Goal: Find specific page/section: Find specific page/section

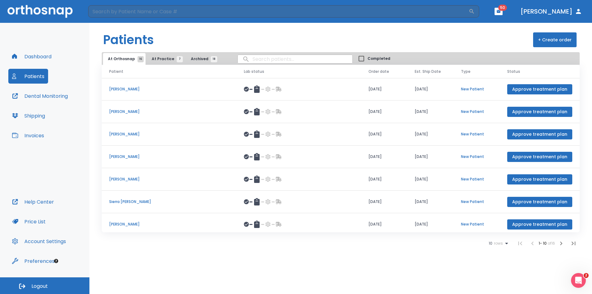
click at [257, 60] on input "search" at bounding box center [295, 59] width 115 height 12
type input "miller"
drag, startPoint x: 264, startPoint y: 59, endPoint x: 234, endPoint y: 61, distance: 30.3
click at [238, 61] on input "miller" at bounding box center [295, 59] width 115 height 12
type input "kaylie"
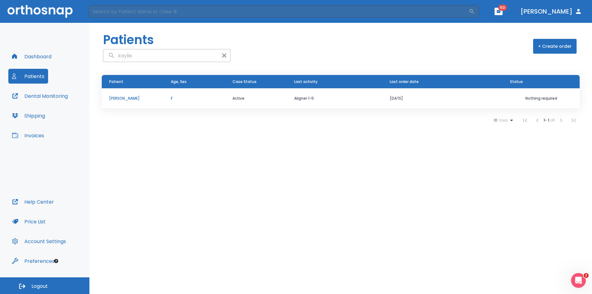
click at [127, 100] on p "[PERSON_NAME]" at bounding box center [132, 99] width 47 height 6
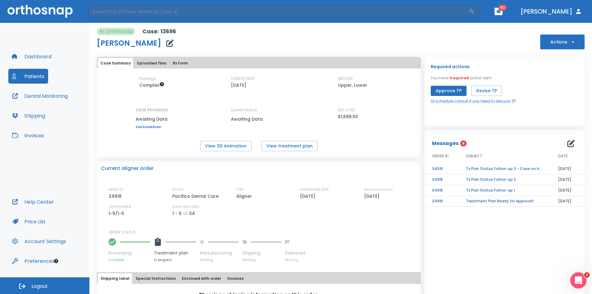
click at [574, 279] on icon "Open Intercom Messenger" at bounding box center [578, 280] width 10 height 10
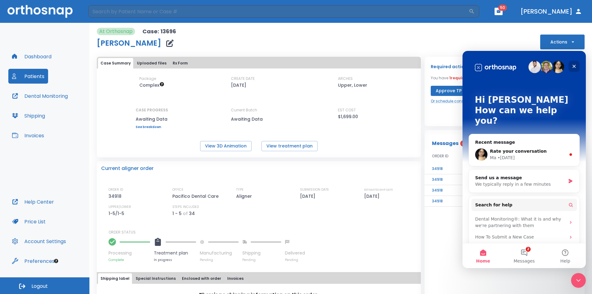
click at [574, 64] on icon "Close" at bounding box center [574, 66] width 5 height 5
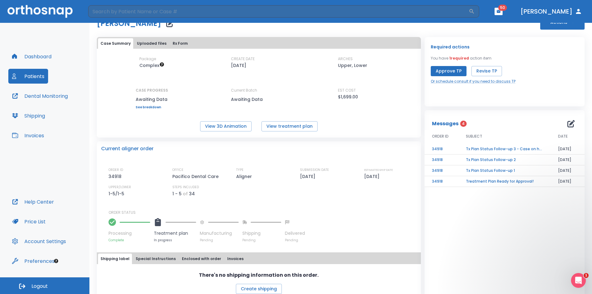
scroll to position [30, 0]
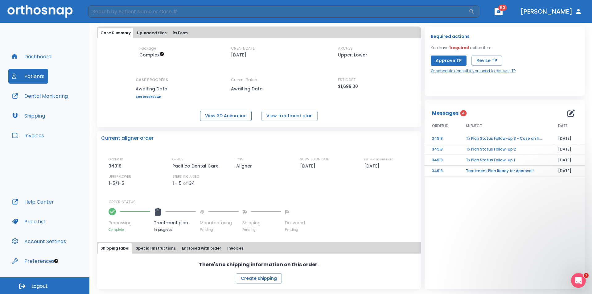
click at [240, 115] on button "View 3D Animation" at bounding box center [226, 116] width 52 height 10
click at [440, 63] on button "Approve TP" at bounding box center [449, 61] width 36 height 10
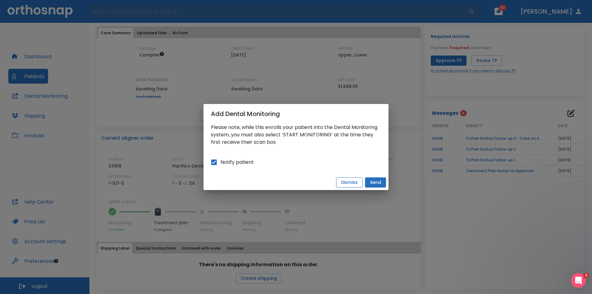
click at [344, 181] on button "Dismiss" at bounding box center [349, 182] width 27 height 10
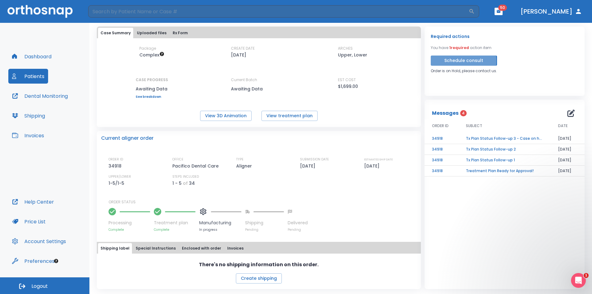
click at [443, 61] on button "Schedule consult" at bounding box center [464, 61] width 66 height 10
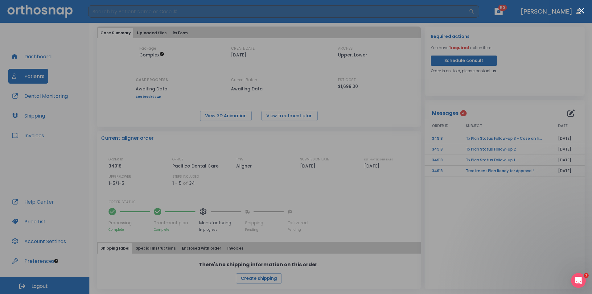
click at [495, 47] on div at bounding box center [296, 147] width 592 height 294
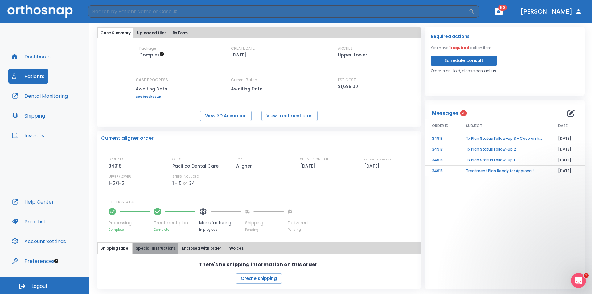
click at [154, 247] on button "Special Instructions" at bounding box center [155, 248] width 45 height 10
click at [121, 250] on button "Shipping label" at bounding box center [115, 248] width 34 height 10
click at [578, 275] on div "Open Intercom Messenger" at bounding box center [578, 279] width 20 height 20
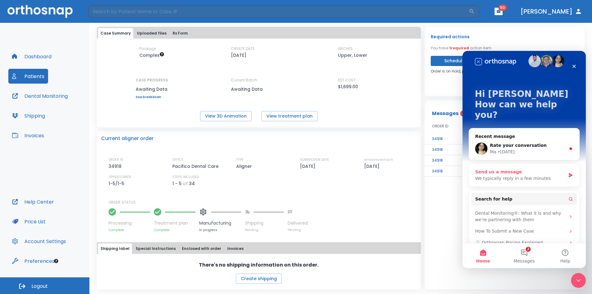
scroll to position [0, 0]
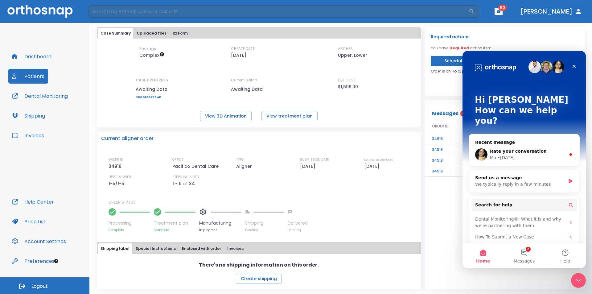
click at [438, 255] on div "Messages 4 ORDER ID SUBJECT DATE 34918 Tx Plan Status Follow-up 3 - Case on hol…" at bounding box center [505, 194] width 160 height 189
click at [575, 64] on icon "Close" at bounding box center [574, 66] width 5 height 5
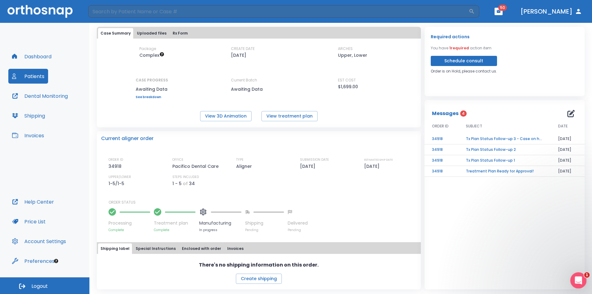
click at [579, 279] on icon "Open Intercom Messenger" at bounding box center [578, 280] width 10 height 10
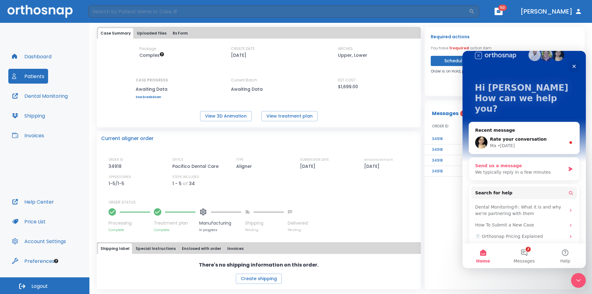
scroll to position [18, 0]
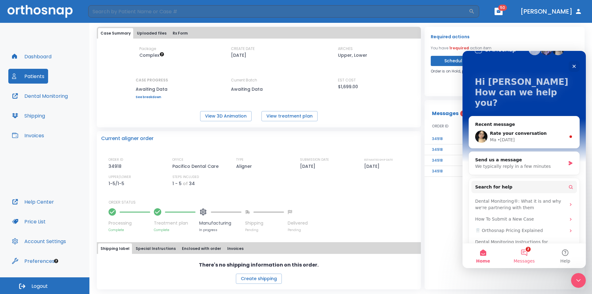
click at [524, 250] on button "2 Messages" at bounding box center [524, 255] width 41 height 25
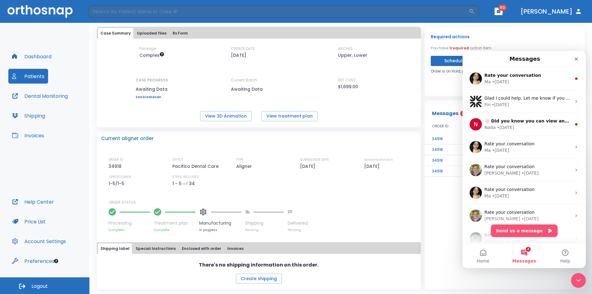
click at [521, 230] on button "Send us a message" at bounding box center [524, 231] width 67 height 12
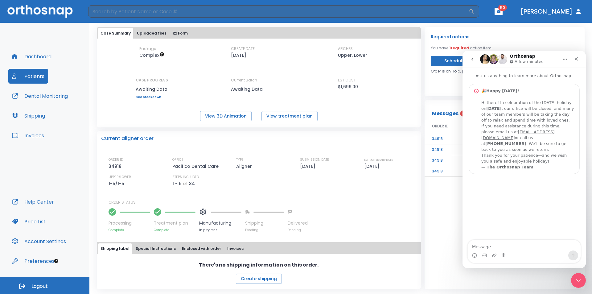
click at [510, 246] on textarea "Message…" at bounding box center [524, 245] width 113 height 10
type textarea "hi there for case#"
drag, startPoint x: 576, startPoint y: 59, endPoint x: 1038, endPoint y: 109, distance: 464.8
click at [576, 59] on icon "Close" at bounding box center [576, 58] width 5 height 5
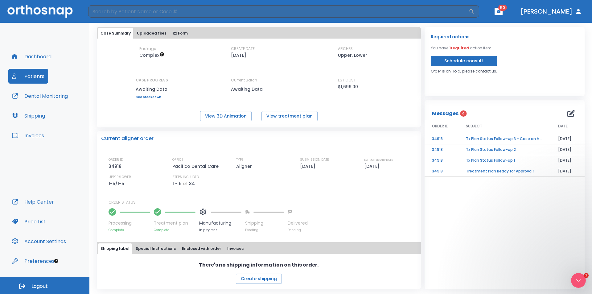
scroll to position [0, 0]
click at [238, 191] on div "ORDER ID 34918 OFFICE Pacifico Dental Care TYPE Aligner SUBMISSION DATE 04/27/2…" at bounding box center [263, 194] width 308 height 75
click at [478, 160] on td "Tx Plan Status Follow-up 1" at bounding box center [505, 160] width 92 height 11
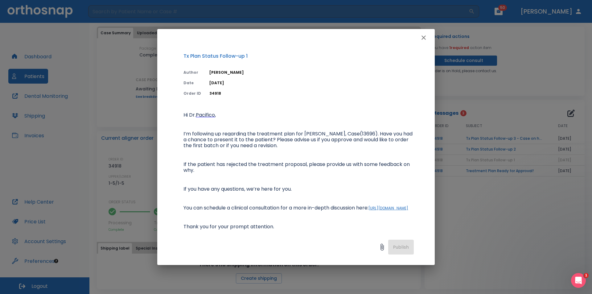
click at [482, 149] on div "Tx Plan Status Follow-up 1 Author Nada Kassem Date 05/26/25 Order ID 34918 Hi D…" at bounding box center [296, 147] width 592 height 294
click at [425, 37] on icon "button" at bounding box center [423, 37] width 7 height 7
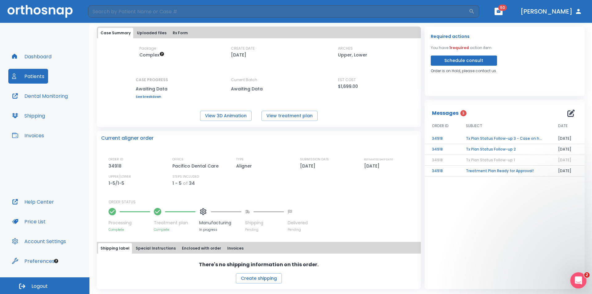
click at [578, 283] on icon "Open Intercom Messenger" at bounding box center [578, 280] width 10 height 10
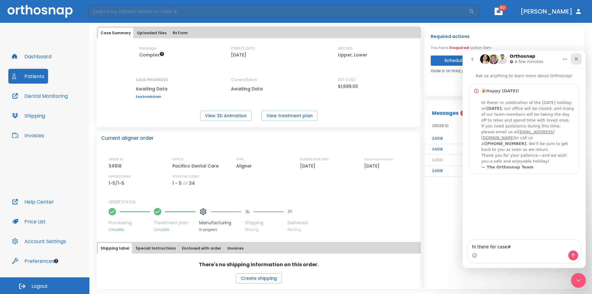
drag, startPoint x: 576, startPoint y: 59, endPoint x: 1039, endPoint y: 110, distance: 465.4
click at [576, 59] on icon "Close" at bounding box center [576, 58] width 3 height 3
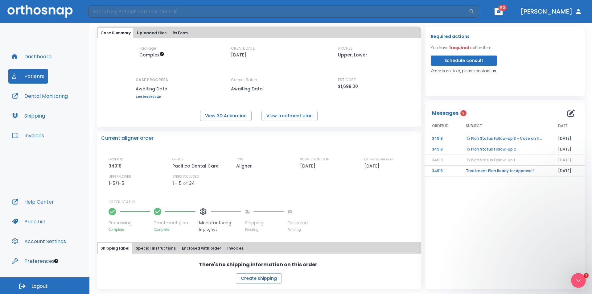
scroll to position [0, 0]
click at [262, 116] on button "View treatment plan" at bounding box center [290, 116] width 56 height 10
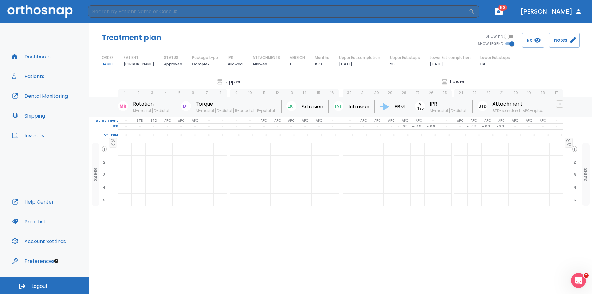
click at [33, 76] on button "Patients" at bounding box center [28, 76] width 40 height 15
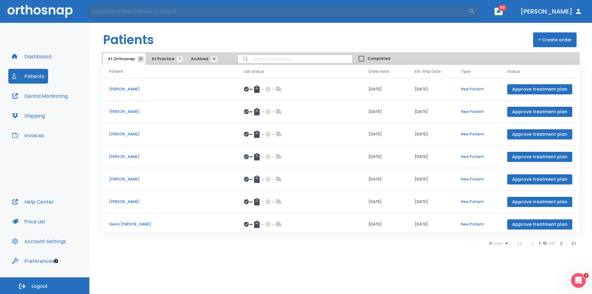
click at [166, 60] on span "At Practice 7" at bounding box center [166, 59] width 28 height 6
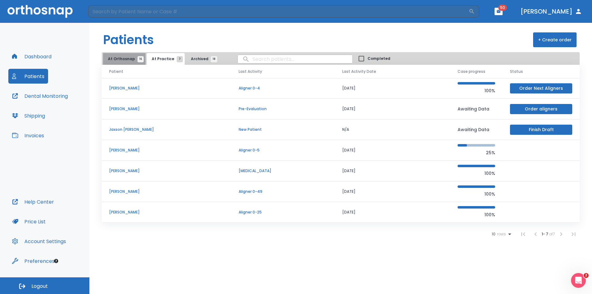
click at [129, 59] on span "At Orthosnap 16" at bounding box center [124, 59] width 33 height 6
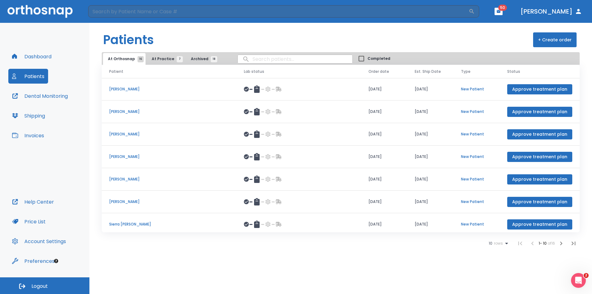
click at [288, 60] on input "search" at bounding box center [295, 59] width 115 height 12
click at [123, 59] on span "At Orthosnap 16" at bounding box center [124, 59] width 33 height 6
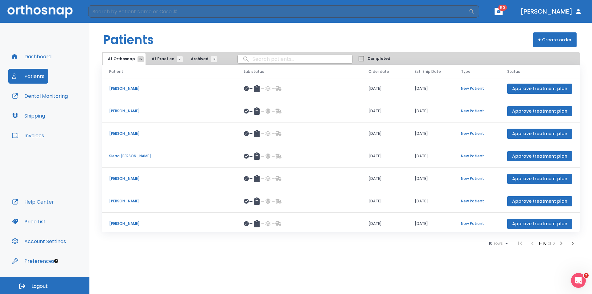
scroll to position [71, 0]
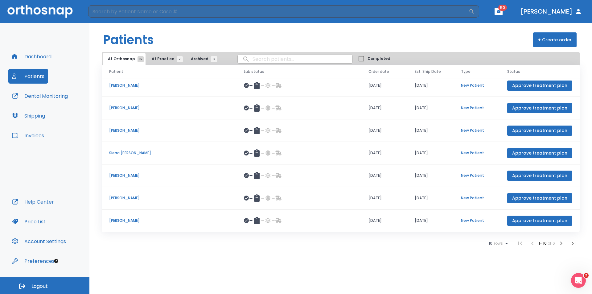
drag, startPoint x: 162, startPoint y: 57, endPoint x: 156, endPoint y: 57, distance: 6.2
click at [162, 56] on span "At Practice 7" at bounding box center [166, 59] width 28 height 6
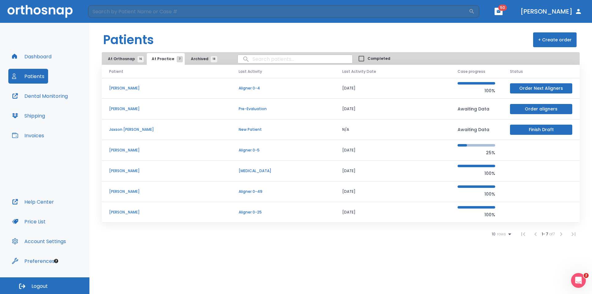
click at [191, 56] on span "Archived 18" at bounding box center [202, 59] width 23 height 6
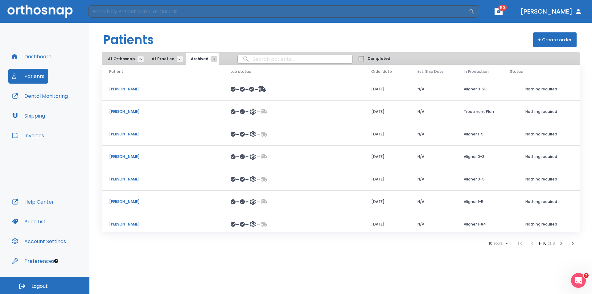
click at [247, 59] on input "search" at bounding box center [295, 59] width 115 height 12
type input "Miller"
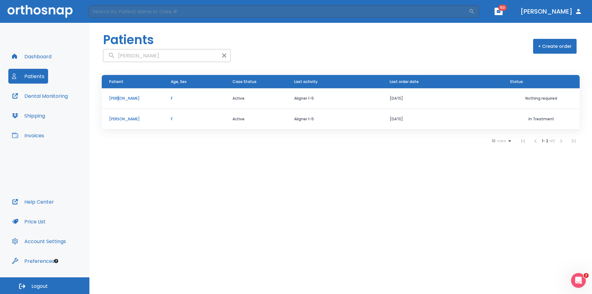
click at [118, 98] on p "[PERSON_NAME]" at bounding box center [132, 99] width 47 height 6
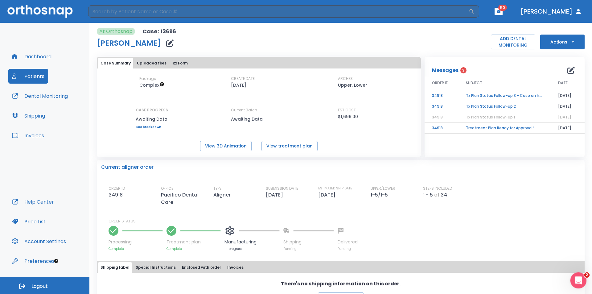
click at [581, 275] on div "Open Intercom Messenger" at bounding box center [578, 279] width 20 height 20
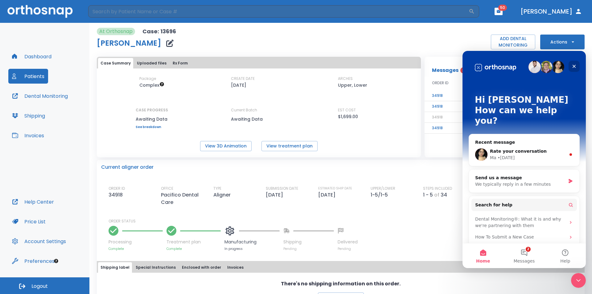
click at [573, 68] on icon "Close" at bounding box center [574, 66] width 5 height 5
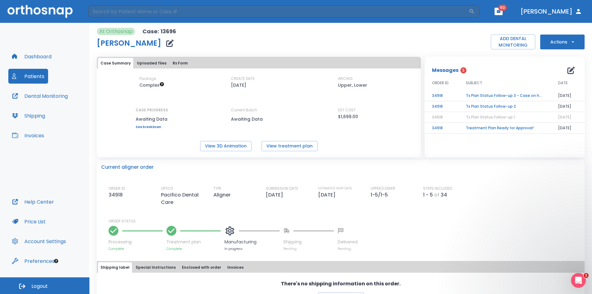
click at [456, 71] on div "Messages 3" at bounding box center [447, 70] width 31 height 7
click at [448, 71] on p "Messages" at bounding box center [445, 70] width 27 height 7
click at [274, 147] on button "View treatment plan" at bounding box center [290, 146] width 56 height 10
